Goal: Task Accomplishment & Management: Use online tool/utility

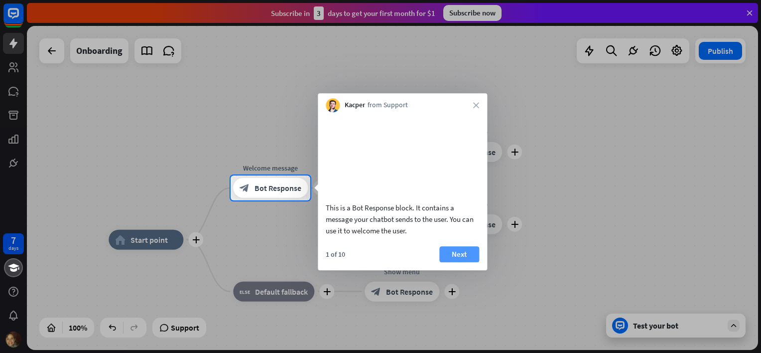
click at [470, 261] on button "Next" at bounding box center [459, 254] width 40 height 16
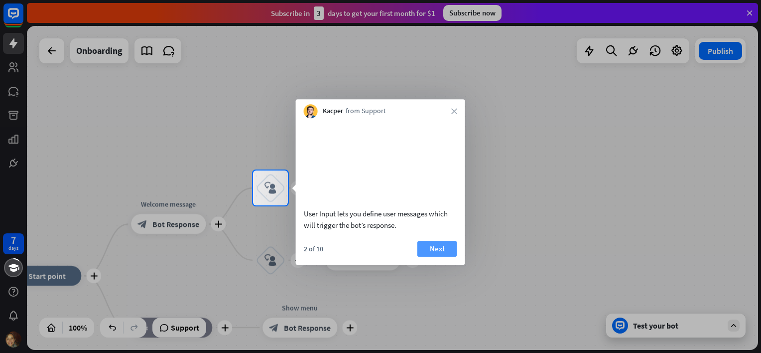
click at [432, 256] on button "Next" at bounding box center [437, 248] width 40 height 16
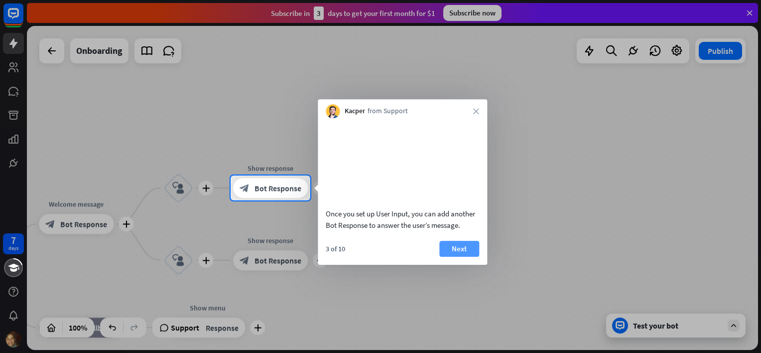
click at [463, 256] on button "Next" at bounding box center [459, 248] width 40 height 16
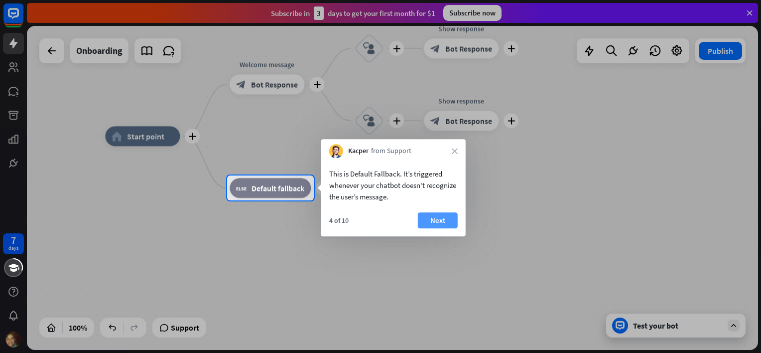
click at [433, 225] on button "Next" at bounding box center [438, 220] width 40 height 16
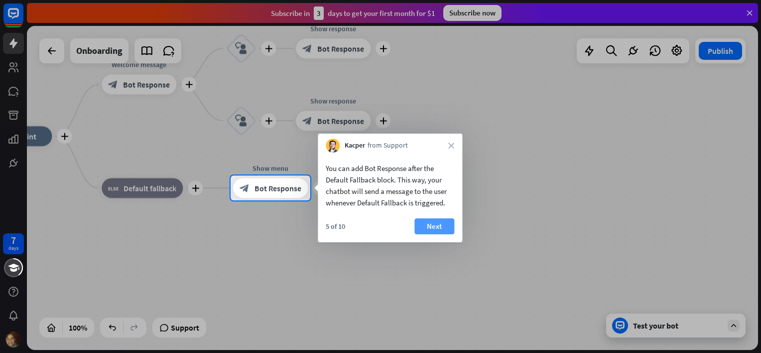
click at [445, 223] on button "Next" at bounding box center [434, 226] width 40 height 16
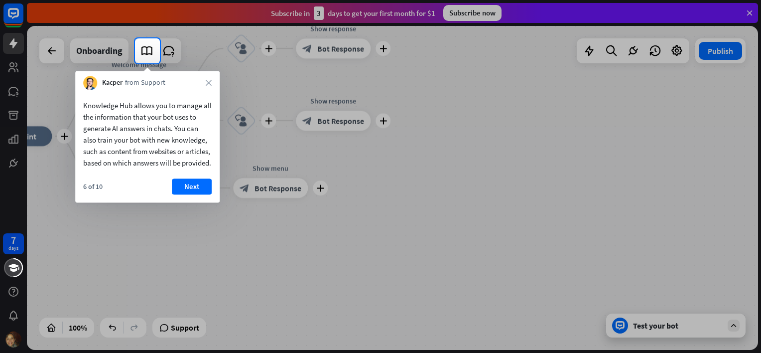
click at [199, 194] on button "Next" at bounding box center [192, 186] width 40 height 16
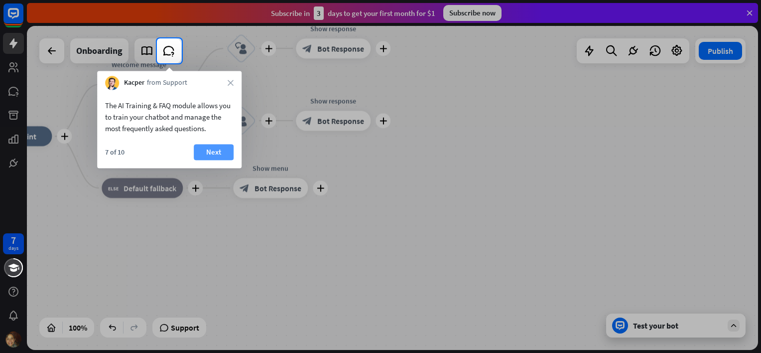
drag, startPoint x: 213, startPoint y: 147, endPoint x: 247, endPoint y: 151, distance: 34.5
click at [214, 147] on button "Next" at bounding box center [214, 152] width 40 height 16
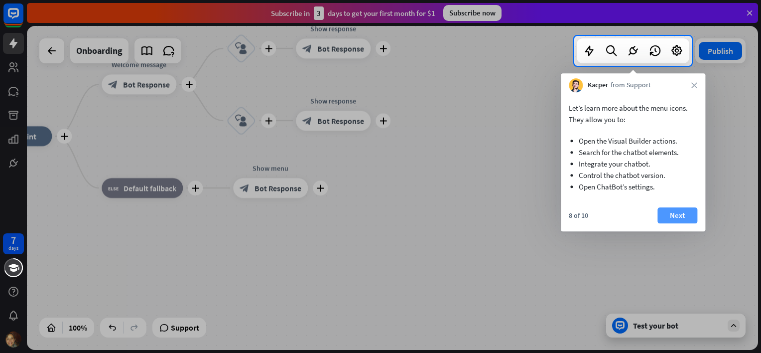
click at [685, 212] on button "Next" at bounding box center [677, 215] width 40 height 16
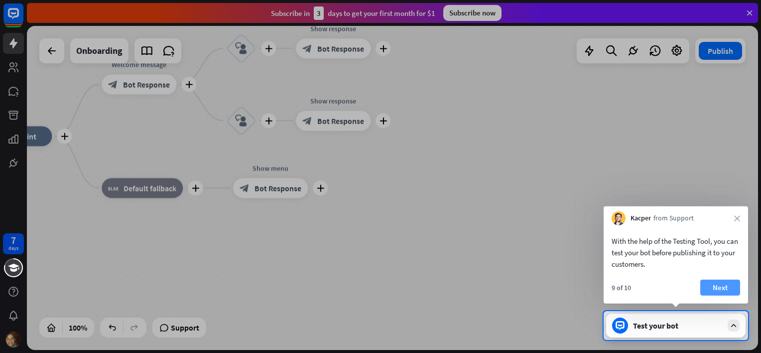
click at [723, 289] on button "Next" at bounding box center [720, 287] width 40 height 16
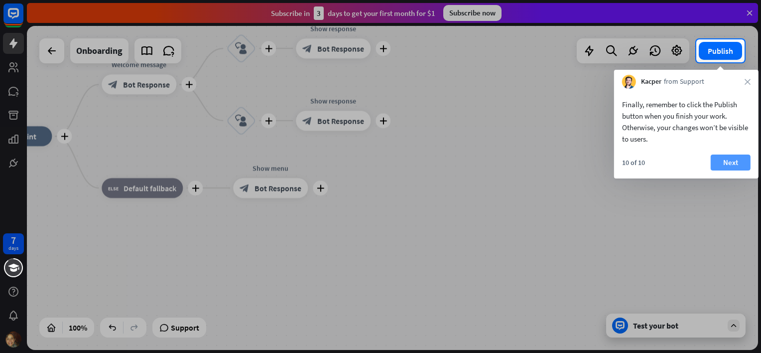
click at [744, 161] on button "Next" at bounding box center [731, 162] width 40 height 16
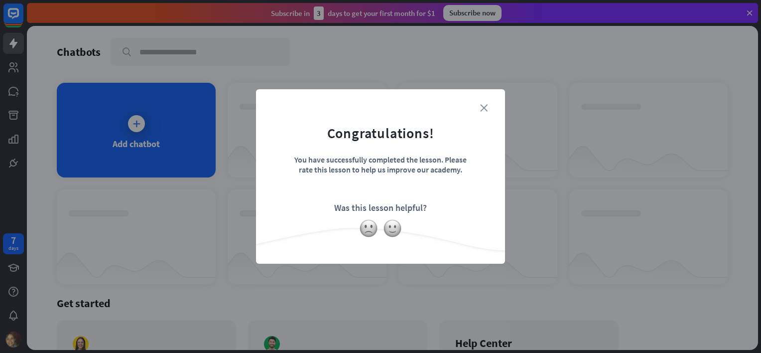
click at [485, 107] on icon "close" at bounding box center [483, 107] width 7 height 7
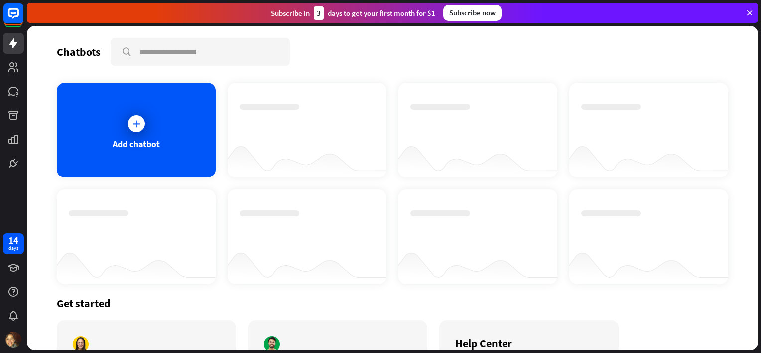
click at [137, 126] on icon at bounding box center [136, 124] width 10 height 10
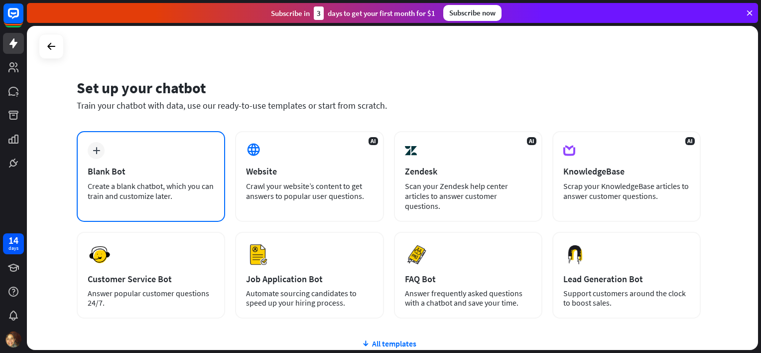
click at [154, 169] on div "Blank Bot" at bounding box center [151, 170] width 126 height 11
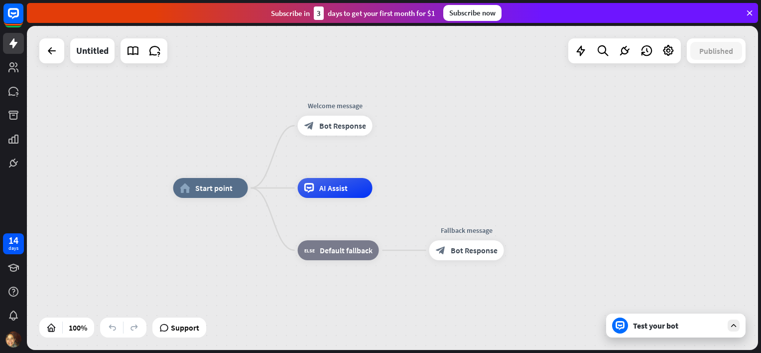
click at [467, 12] on div "Subscribe now" at bounding box center [472, 13] width 58 height 16
click at [605, 49] on icon at bounding box center [602, 50] width 13 height 13
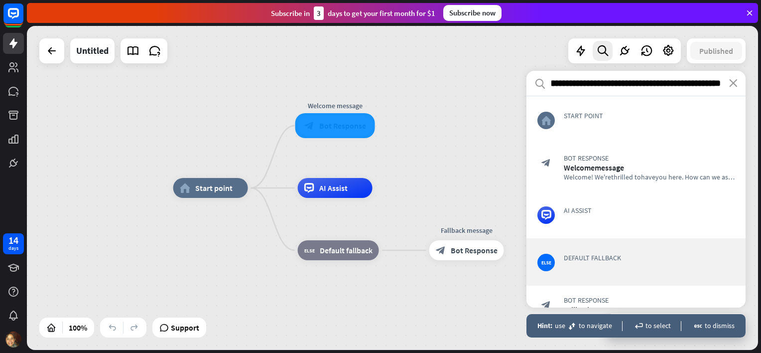
scroll to position [25, 0]
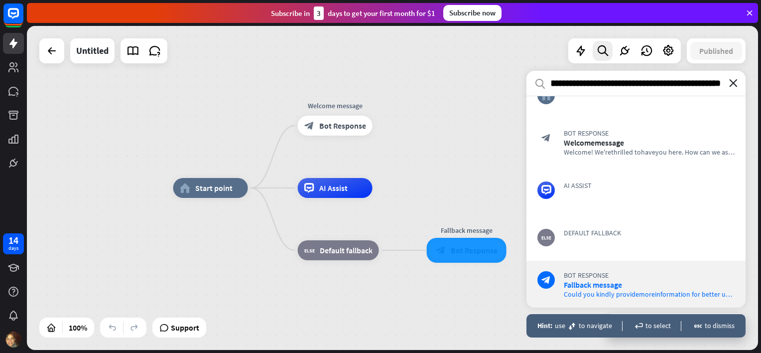
type input "**********"
click at [733, 82] on icon "close" at bounding box center [733, 83] width 8 height 8
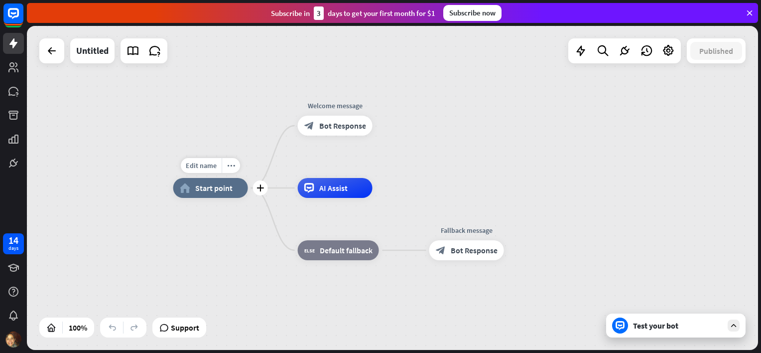
click at [217, 191] on span "Start point" at bounding box center [213, 188] width 37 height 10
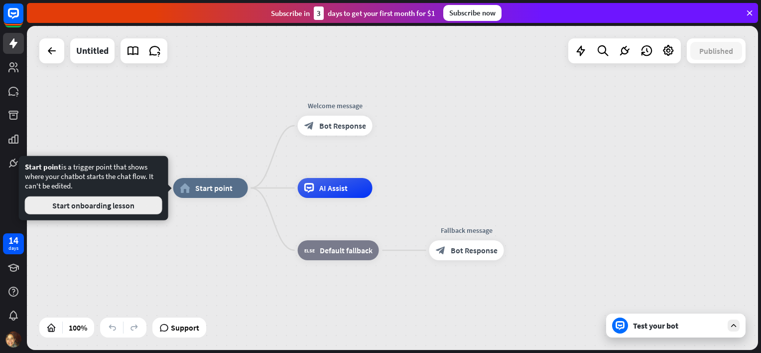
click at [104, 207] on button "Start onboarding lesson" at bounding box center [93, 205] width 137 height 18
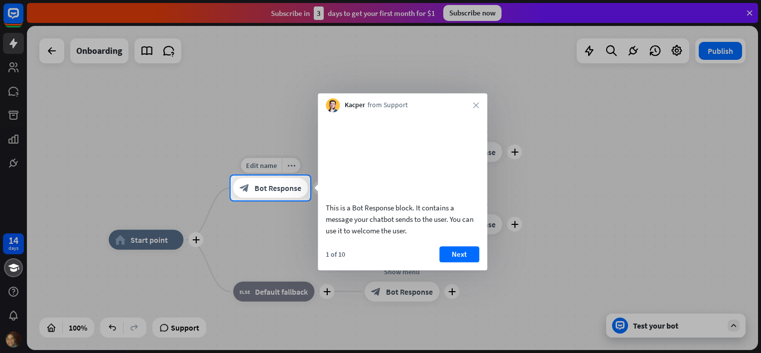
click at [254, 191] on span "Bot Response" at bounding box center [277, 188] width 47 height 10
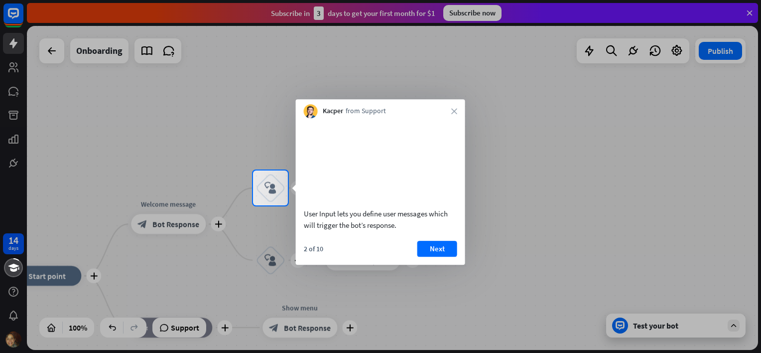
click at [40, 277] on div at bounding box center [380, 278] width 761 height 147
click at [10, 92] on div at bounding box center [380, 85] width 761 height 170
click at [15, 92] on div at bounding box center [380, 85] width 761 height 170
click at [15, 16] on div at bounding box center [380, 85] width 761 height 170
click at [301, 12] on div at bounding box center [380, 85] width 761 height 170
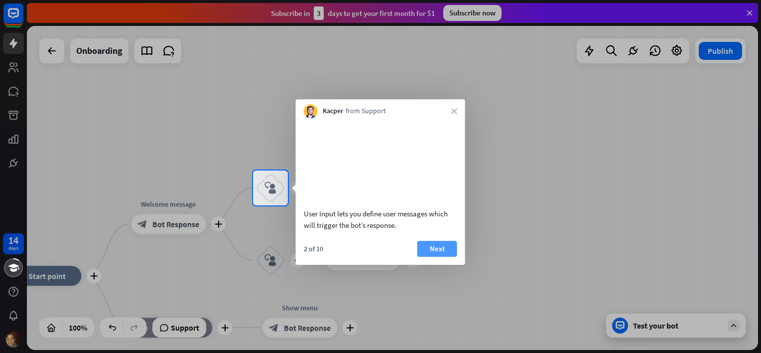
click at [443, 256] on button "Next" at bounding box center [437, 248] width 40 height 16
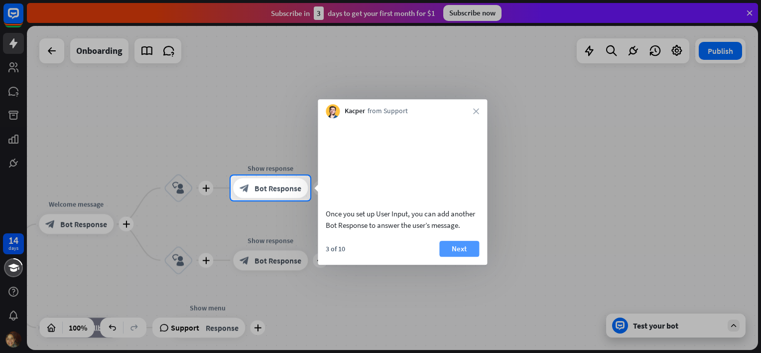
click at [457, 256] on button "Next" at bounding box center [459, 248] width 40 height 16
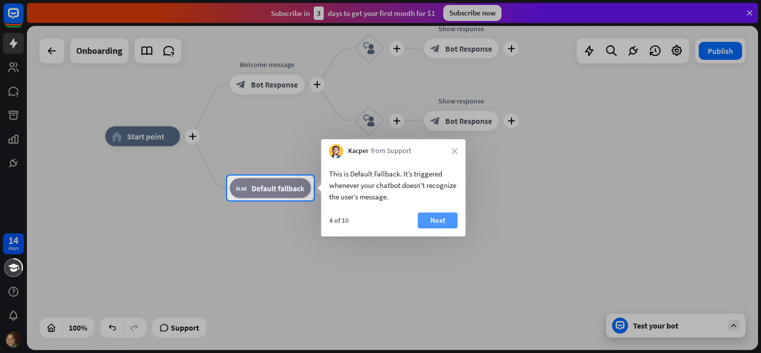
click at [444, 220] on button "Next" at bounding box center [438, 220] width 40 height 16
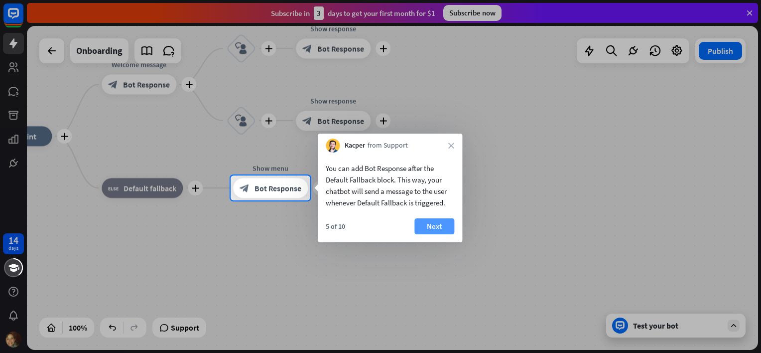
click at [439, 232] on button "Next" at bounding box center [434, 226] width 40 height 16
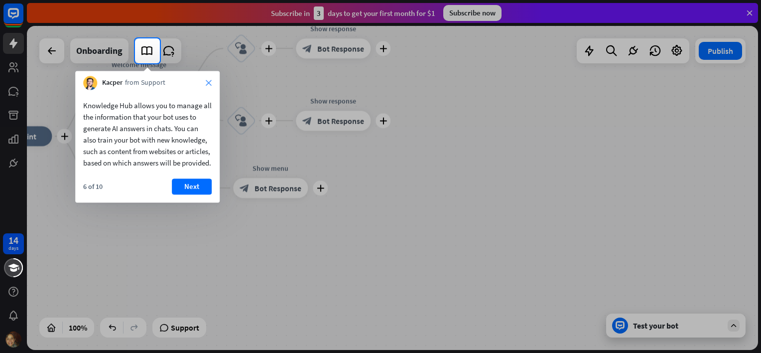
click at [211, 82] on icon "close" at bounding box center [209, 83] width 6 height 6
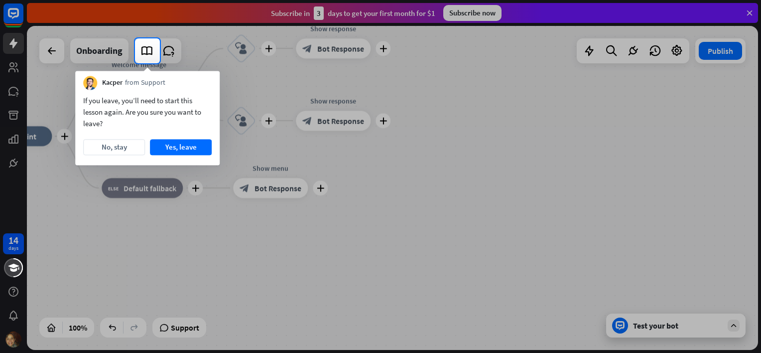
click at [19, 13] on div at bounding box center [380, 19] width 761 height 38
drag, startPoint x: 9, startPoint y: 14, endPoint x: 20, endPoint y: 44, distance: 31.7
click at [9, 14] on div at bounding box center [380, 19] width 761 height 38
click at [14, 74] on div at bounding box center [380, 207] width 761 height 289
click at [14, 68] on div at bounding box center [380, 207] width 761 height 289
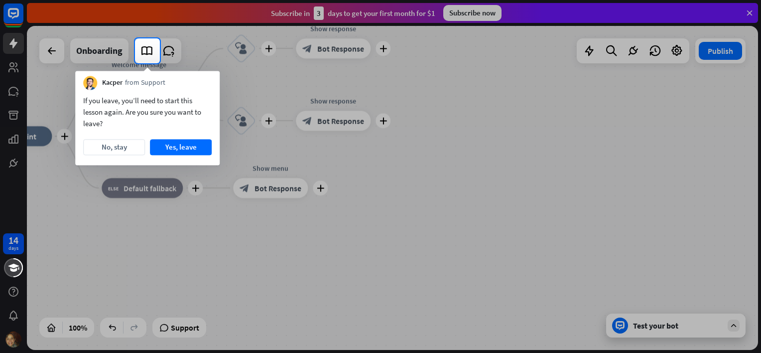
click at [14, 121] on div at bounding box center [380, 207] width 761 height 289
click at [122, 145] on button "No, stay" at bounding box center [114, 147] width 62 height 16
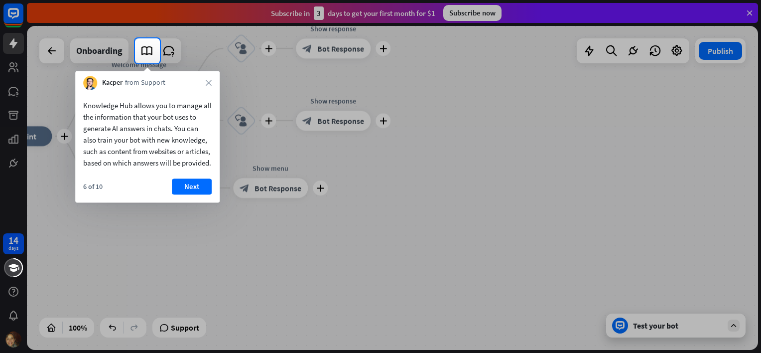
click at [213, 85] on div "Kacper from Support close" at bounding box center [147, 80] width 144 height 19
click at [209, 80] on icon "close" at bounding box center [209, 83] width 6 height 6
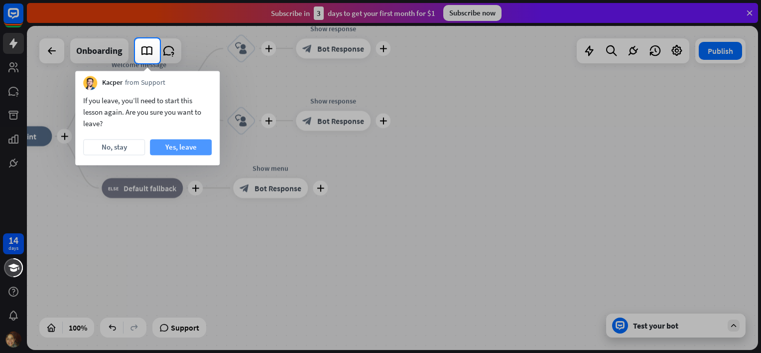
click at [187, 147] on button "Yes, leave" at bounding box center [181, 147] width 62 height 16
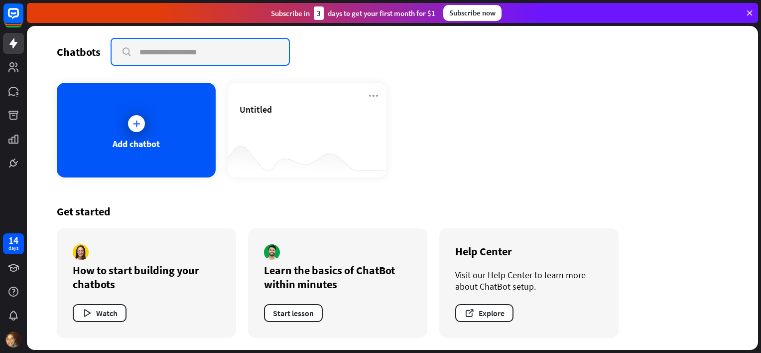
click at [163, 56] on input "text" at bounding box center [200, 52] width 177 height 26
paste input "**********"
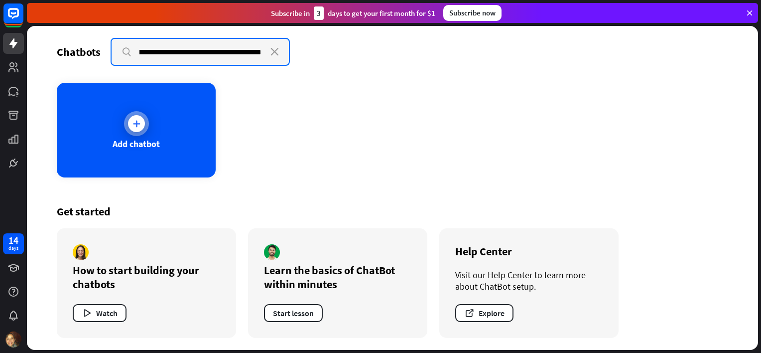
type input "**********"
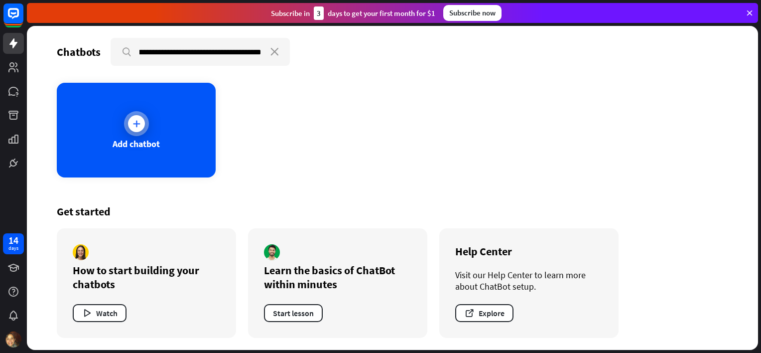
scroll to position [0, 0]
click at [131, 127] on icon at bounding box center [136, 124] width 10 height 10
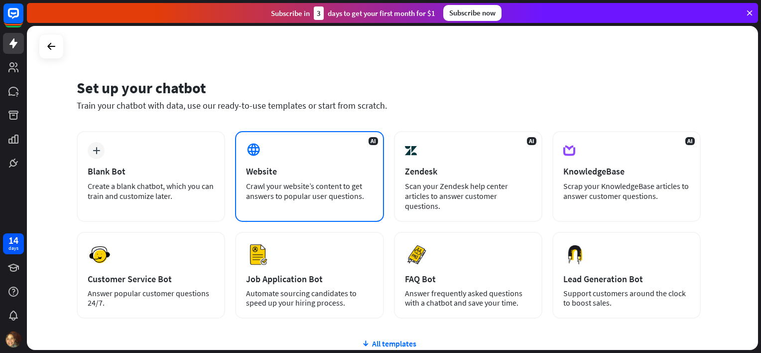
click at [311, 169] on div "Website" at bounding box center [309, 170] width 126 height 11
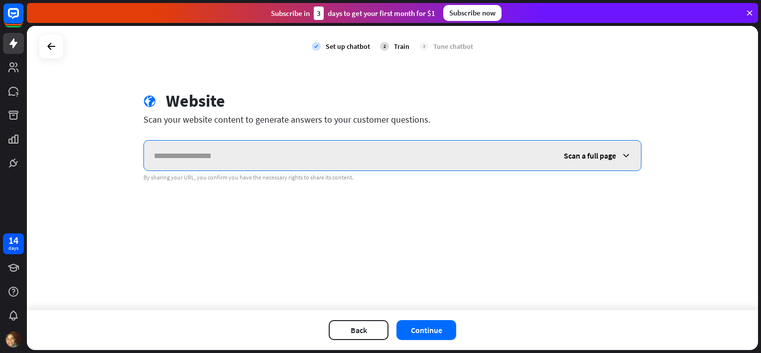
click at [291, 147] on input "text" at bounding box center [349, 155] width 410 height 30
paste input "**********"
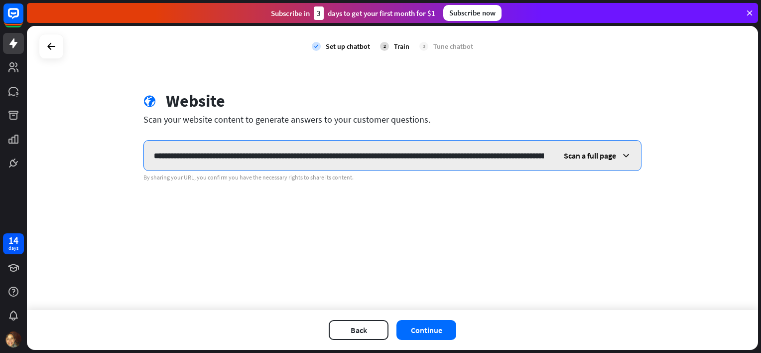
scroll to position [0, 1101]
type input "**********"
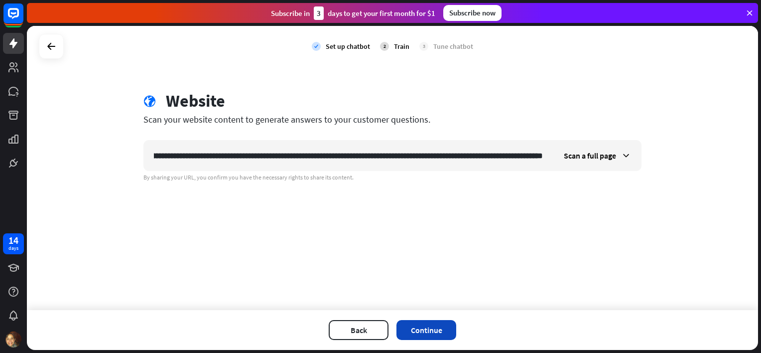
scroll to position [0, 0]
click at [427, 329] on button "Continue" at bounding box center [426, 330] width 60 height 20
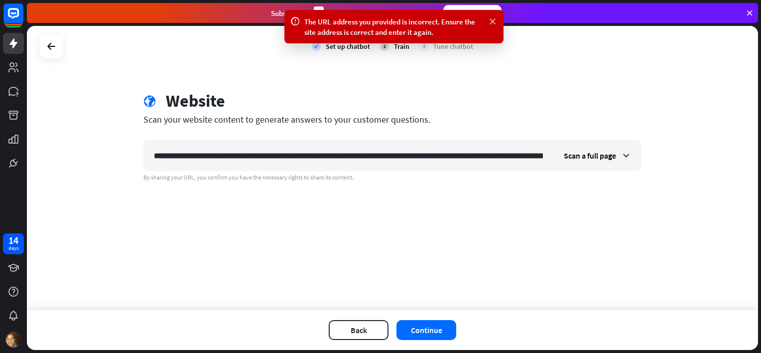
click at [494, 23] on icon at bounding box center [492, 21] width 10 height 10
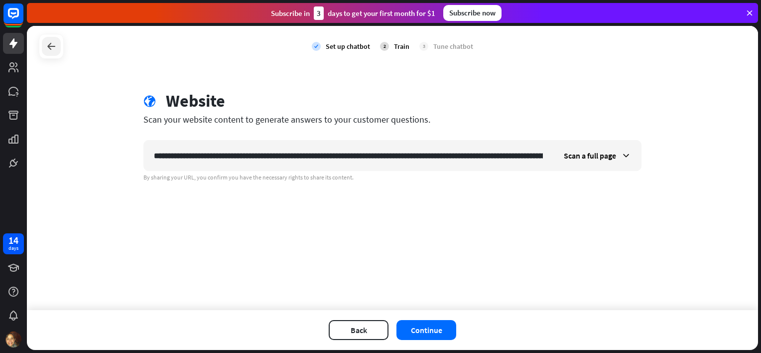
click at [47, 46] on icon at bounding box center [51, 46] width 12 height 12
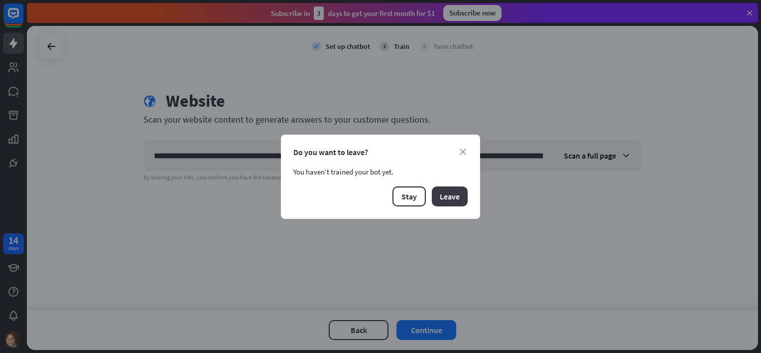
click at [442, 196] on button "Leave" at bounding box center [450, 196] width 36 height 20
